Goal: Information Seeking & Learning: Learn about a topic

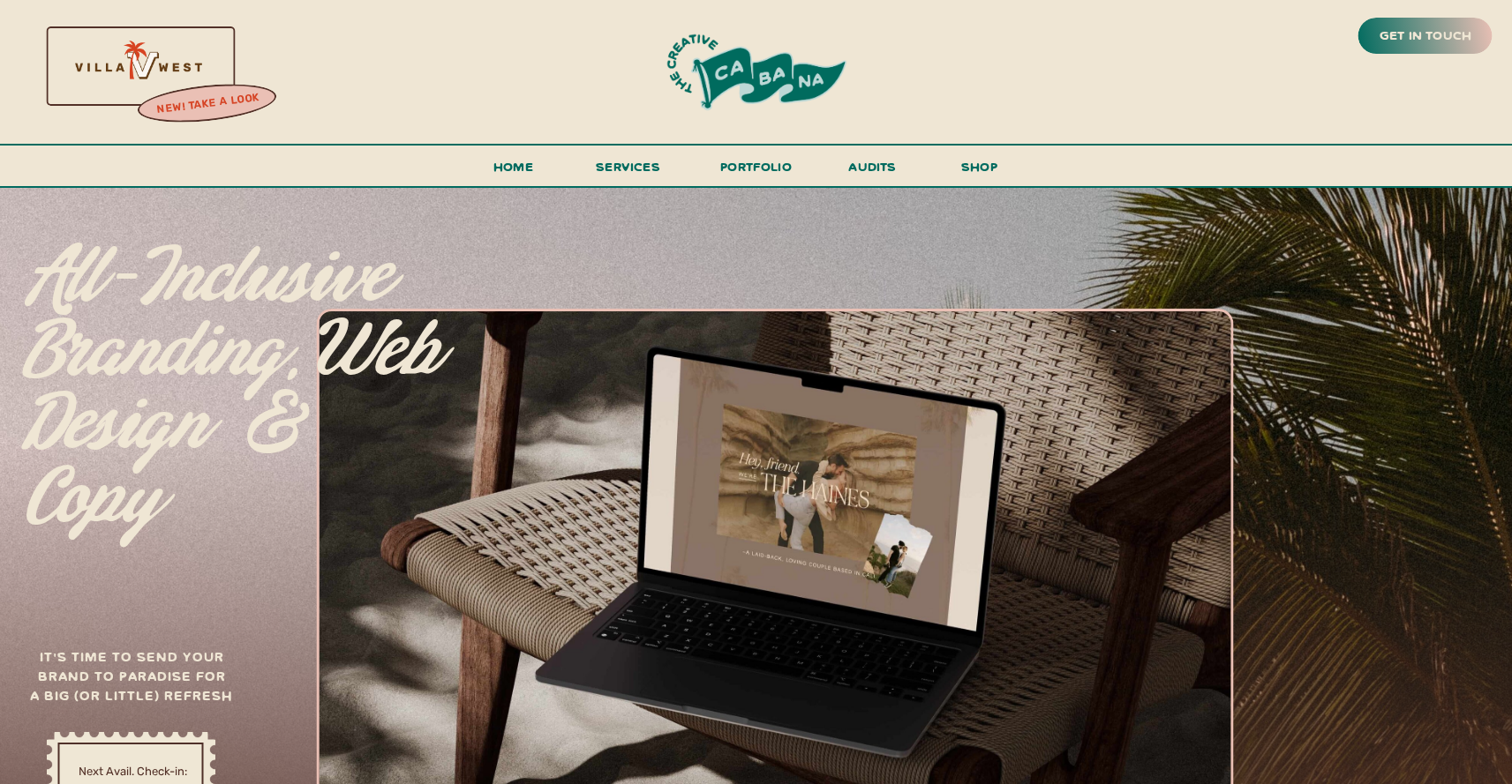
click at [186, 104] on h3 "new! take a look" at bounding box center [207, 104] width 145 height 35
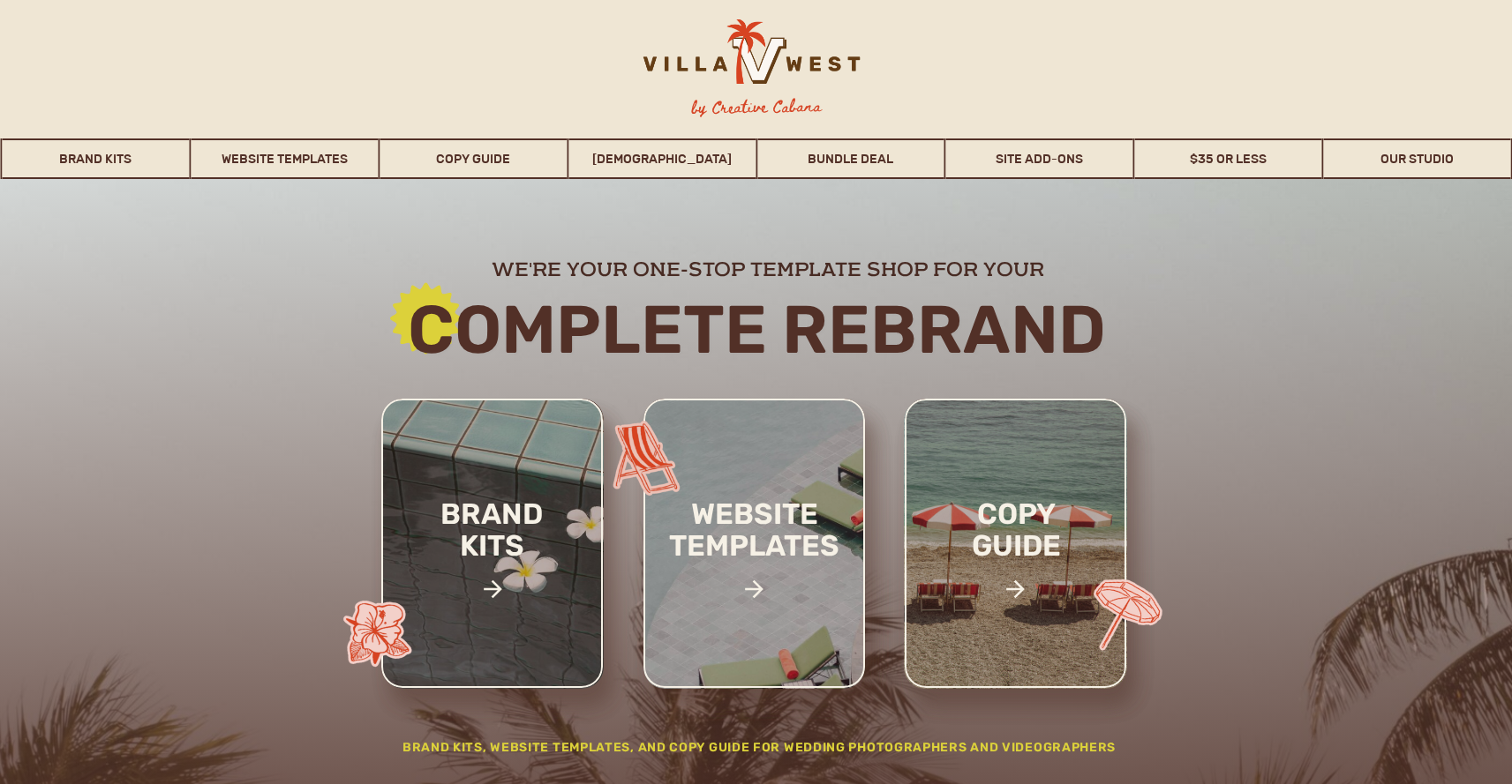
click at [756, 54] on div at bounding box center [749, 60] width 277 height 82
click at [666, 163] on link "[DEMOGRAPHIC_DATA]" at bounding box center [662, 158] width 187 height 41
click at [683, 152] on link "WHOISMATT" at bounding box center [662, 158] width 187 height 41
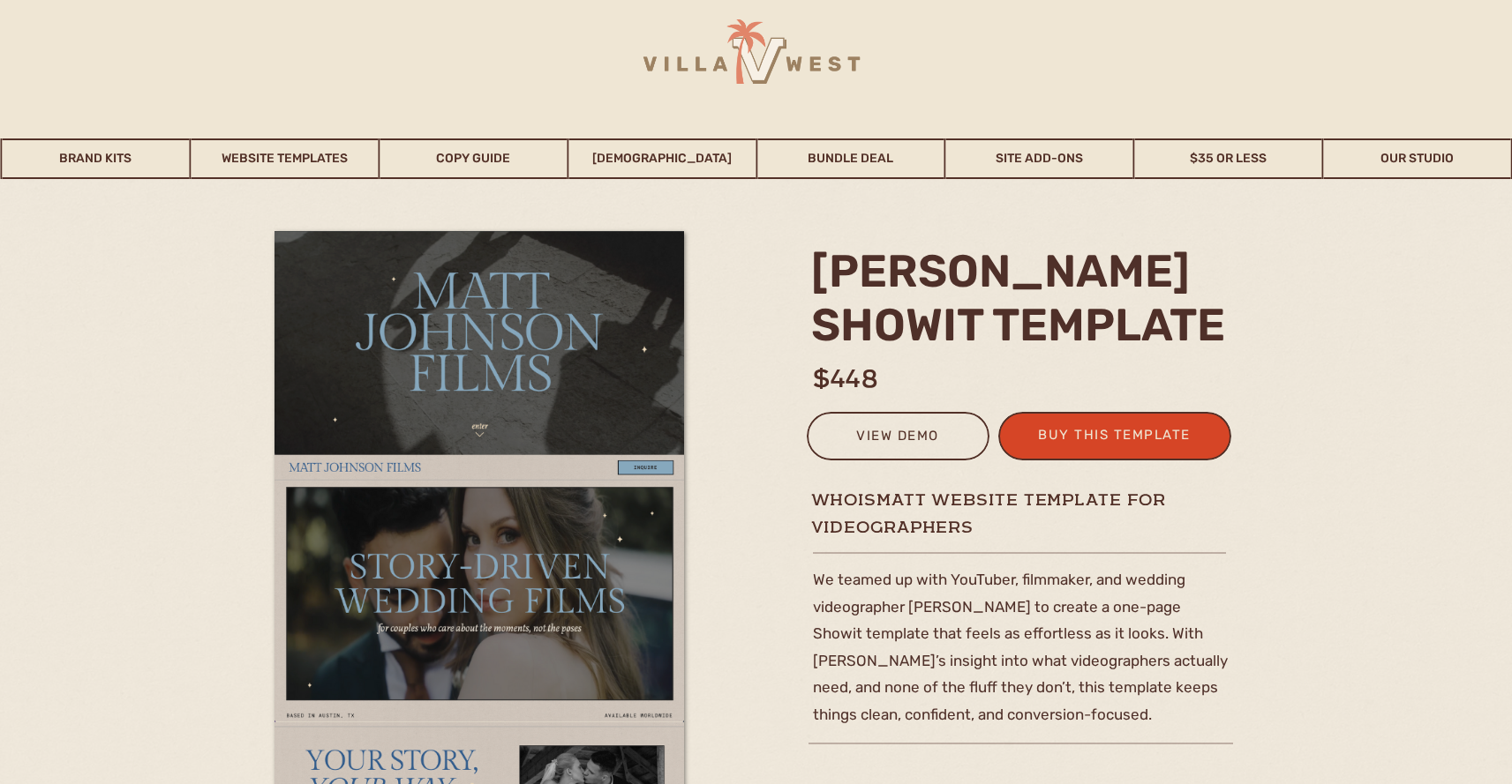
click at [655, 157] on link "WHOISMATT" at bounding box center [662, 158] width 187 height 41
click at [724, 72] on div at bounding box center [749, 60] width 277 height 82
